Goal: Information Seeking & Learning: Learn about a topic

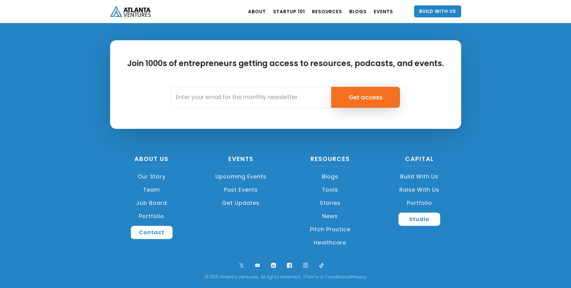
scroll to position [1407, 0]
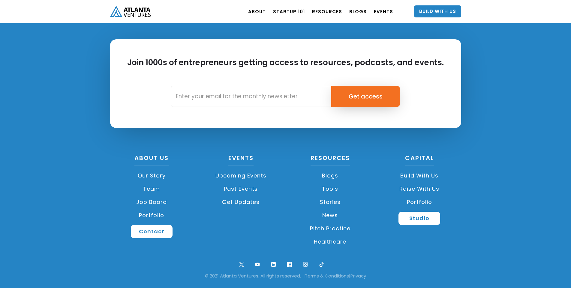
click at [424, 187] on link "Raise with Us" at bounding box center [418, 188] width 83 height 13
click at [422, 174] on link "Build with us" at bounding box center [418, 175] width 83 height 13
click at [418, 171] on link "Build with us" at bounding box center [418, 175] width 83 height 13
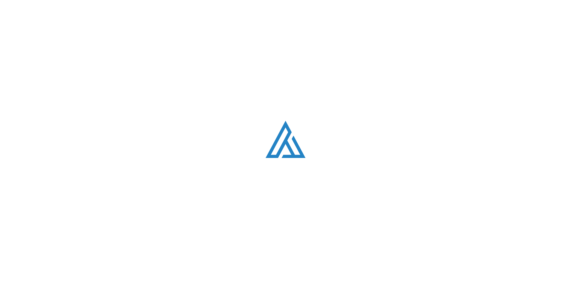
scroll to position [1404, 0]
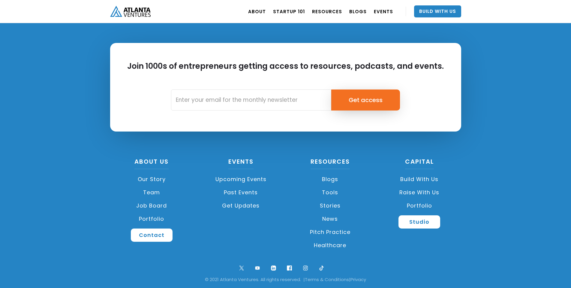
click at [412, 188] on link "Raise with Us" at bounding box center [418, 192] width 83 height 13
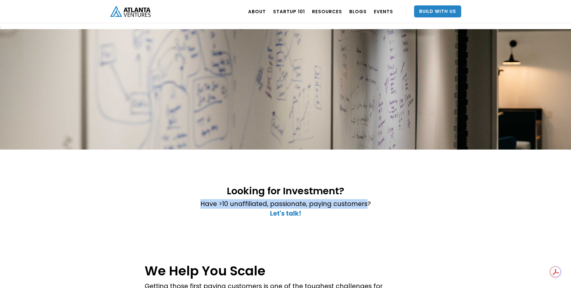
drag, startPoint x: 364, startPoint y: 201, endPoint x: 176, endPoint y: 201, distance: 187.7
click at [176, 201] on div "Looking for Investment? Have >10 unaffiliated, passionate, paying customers? ‍ …" at bounding box center [286, 204] width 252 height 51
copy p "Have >10 unaffiliated, passionate, paying customers"
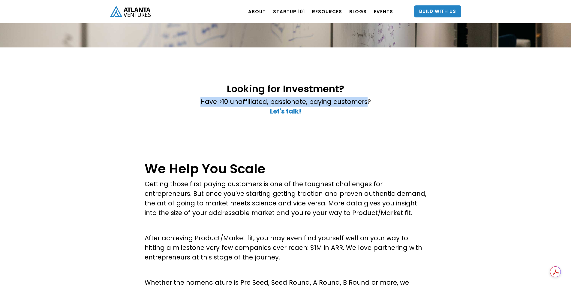
scroll to position [120, 0]
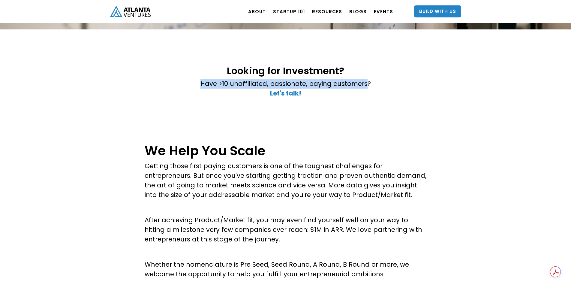
click at [226, 86] on p "Have >10 unaffiliated, passionate, paying customers? ‍ Let's talk!" at bounding box center [285, 88] width 170 height 19
drag, startPoint x: 224, startPoint y: 84, endPoint x: 219, endPoint y: 83, distance: 4.8
click at [219, 83] on p "Have >10 unaffiliated, passionate, paying customers? ‍ Let's talk!" at bounding box center [285, 88] width 170 height 19
copy p ">"
